Goal: Communication & Community: Connect with others

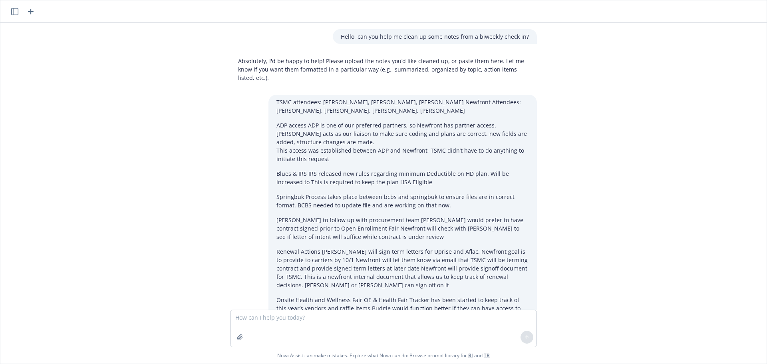
scroll to position [1704, 0]
